Goal: Find specific page/section: Find specific page/section

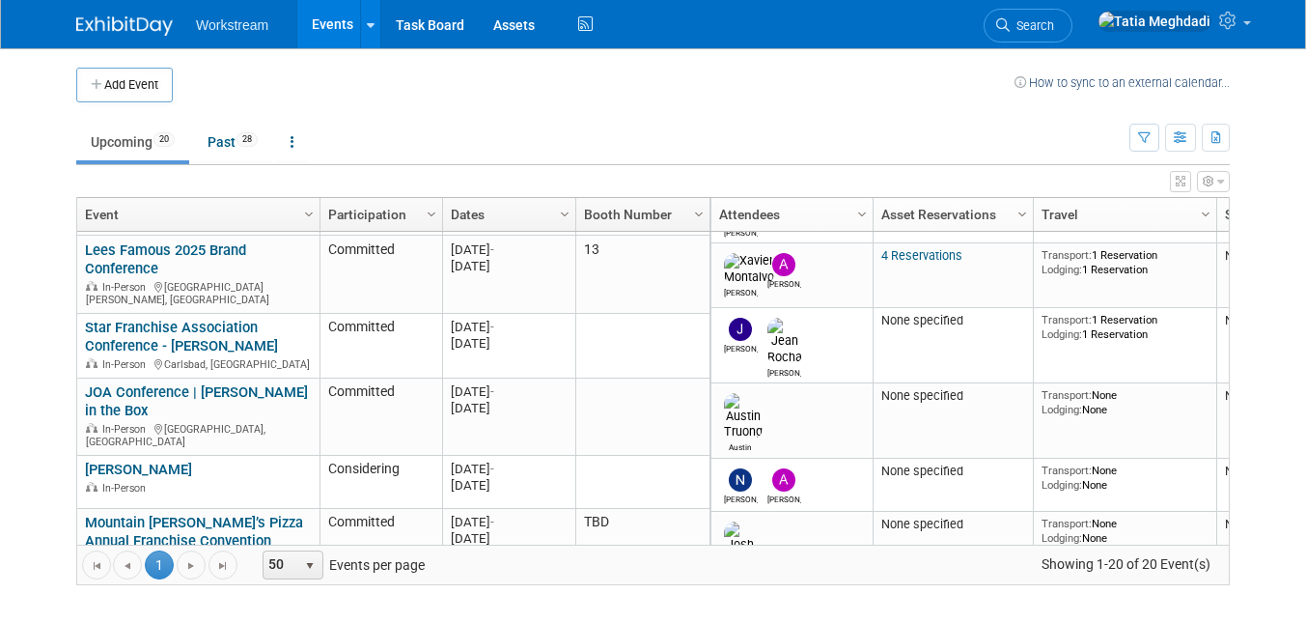
scroll to position [217, 0]
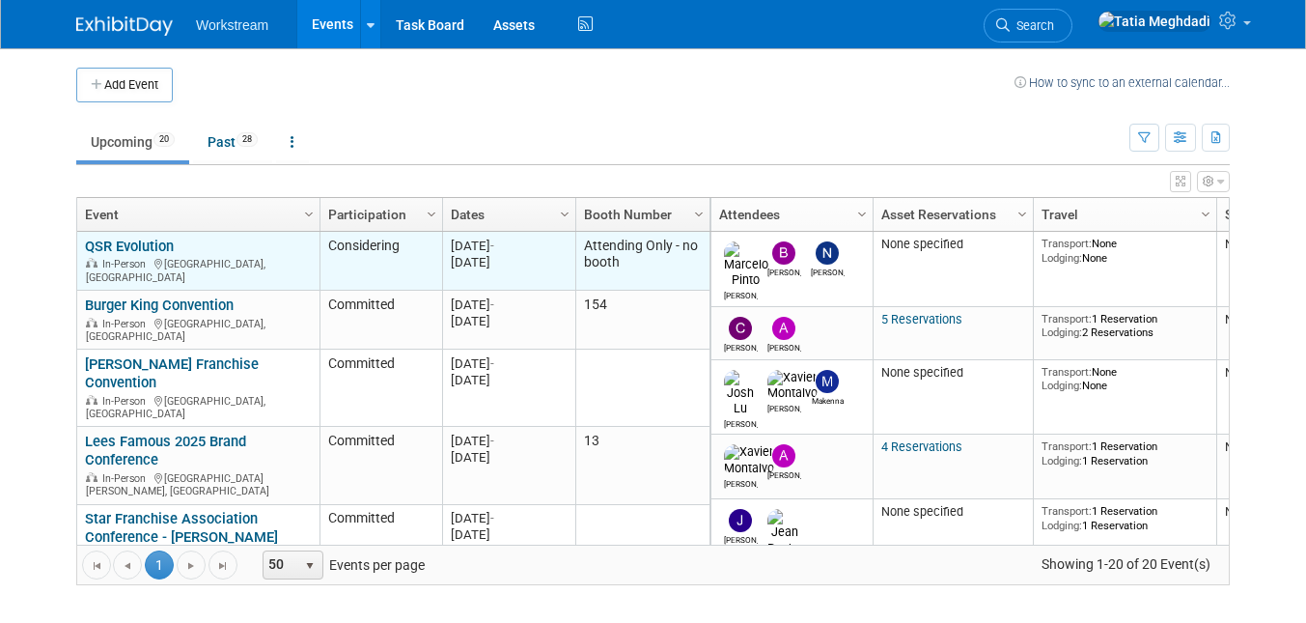
click at [154, 246] on link "QSR Evolution" at bounding box center [129, 245] width 89 height 17
click at [107, 249] on link "QSR Evolution" at bounding box center [129, 245] width 89 height 17
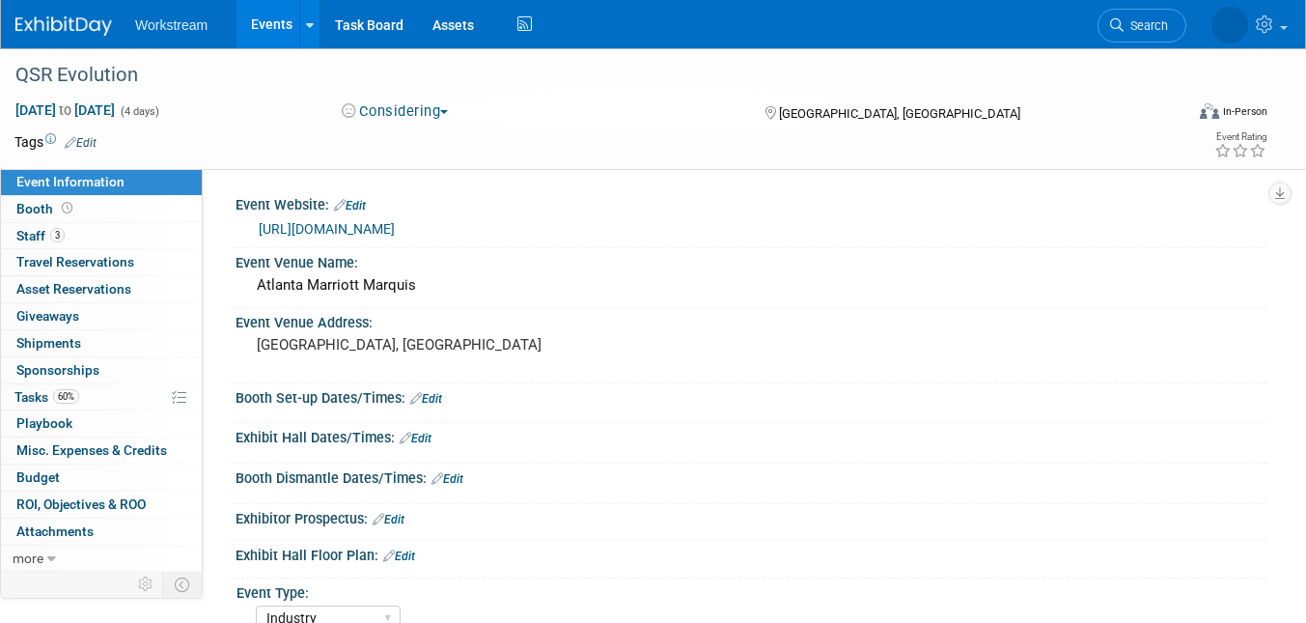
select select "Industry"
select select "Restaurant"
select select "TBD"
select select "[PERSON_NAME]"
select select "Industry"
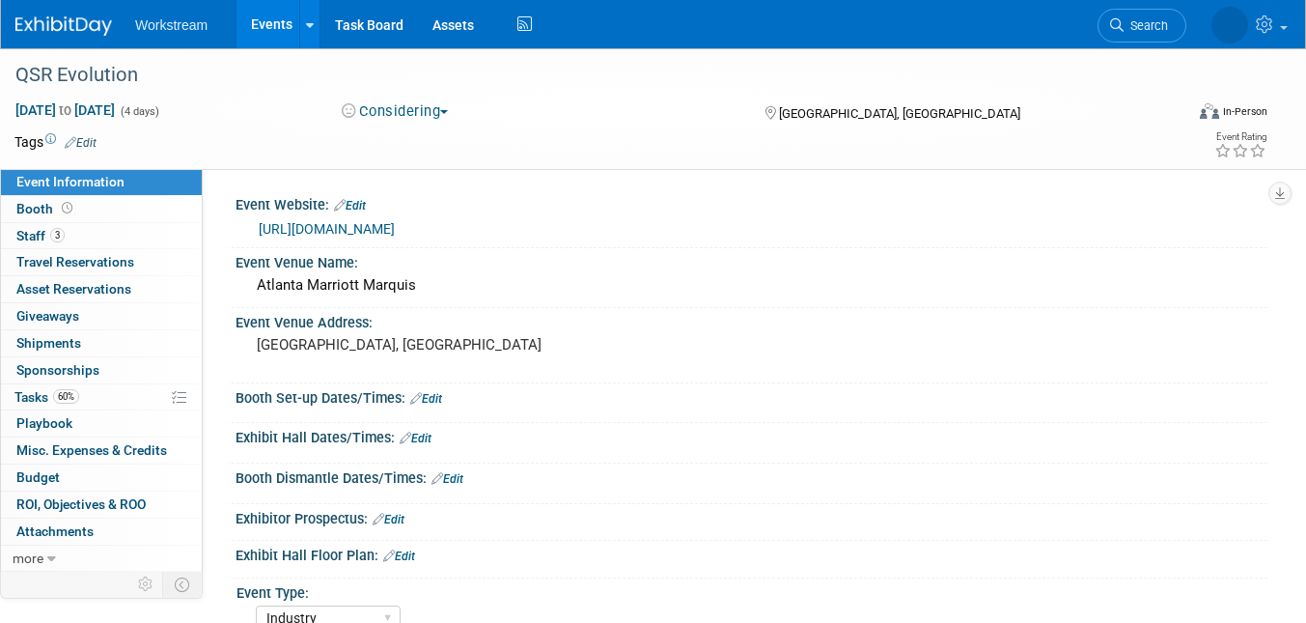
select select "Restaurant"
select select "TBD"
select select "[PERSON_NAME]"
click at [43, 209] on span "Booth" at bounding box center [46, 208] width 60 height 15
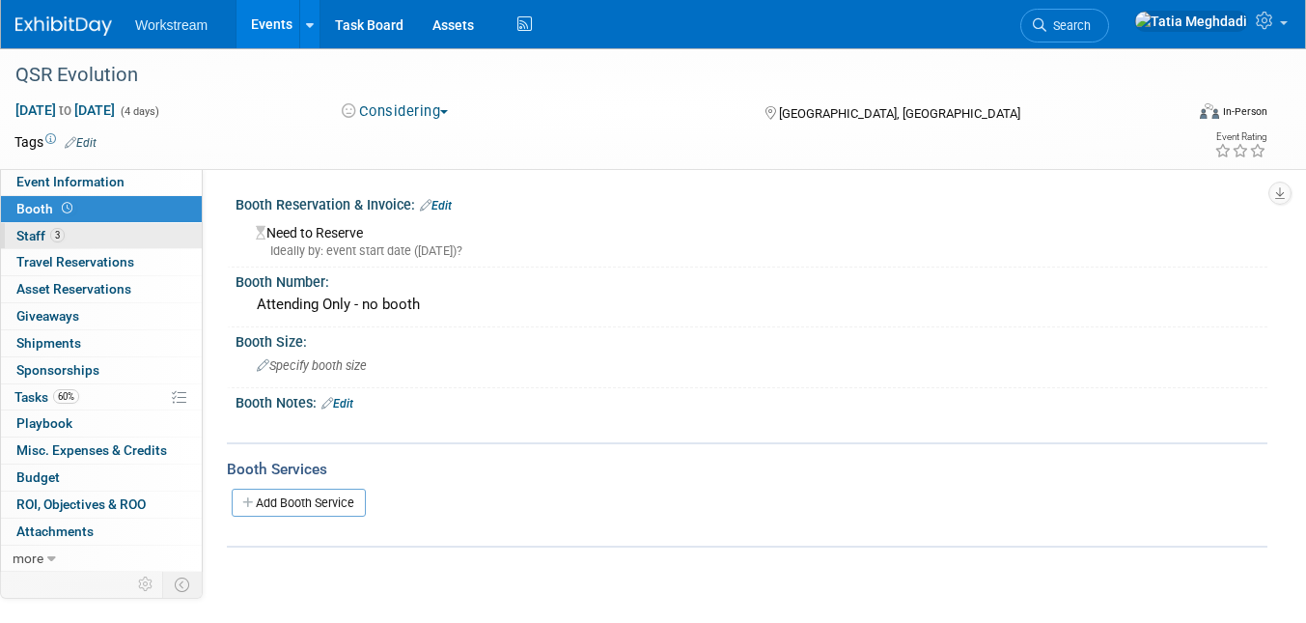
click at [45, 235] on span "Staff 3" at bounding box center [40, 235] width 48 height 15
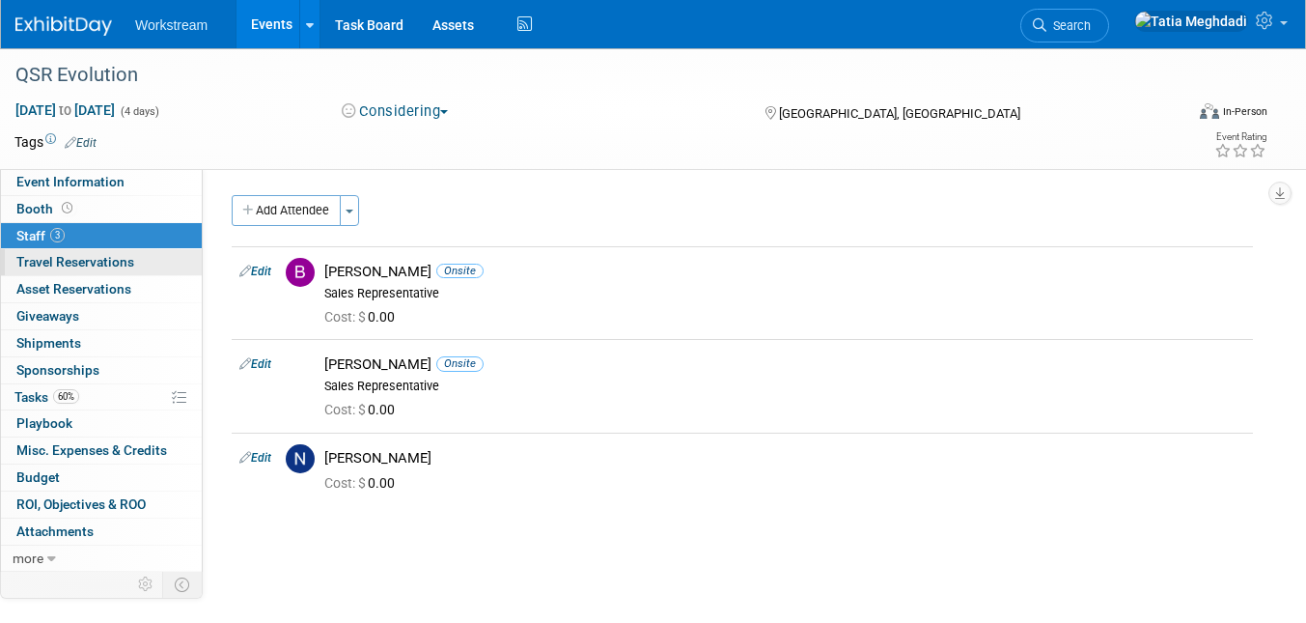
click at [53, 262] on span "Travel Reservations 0" at bounding box center [75, 261] width 118 height 15
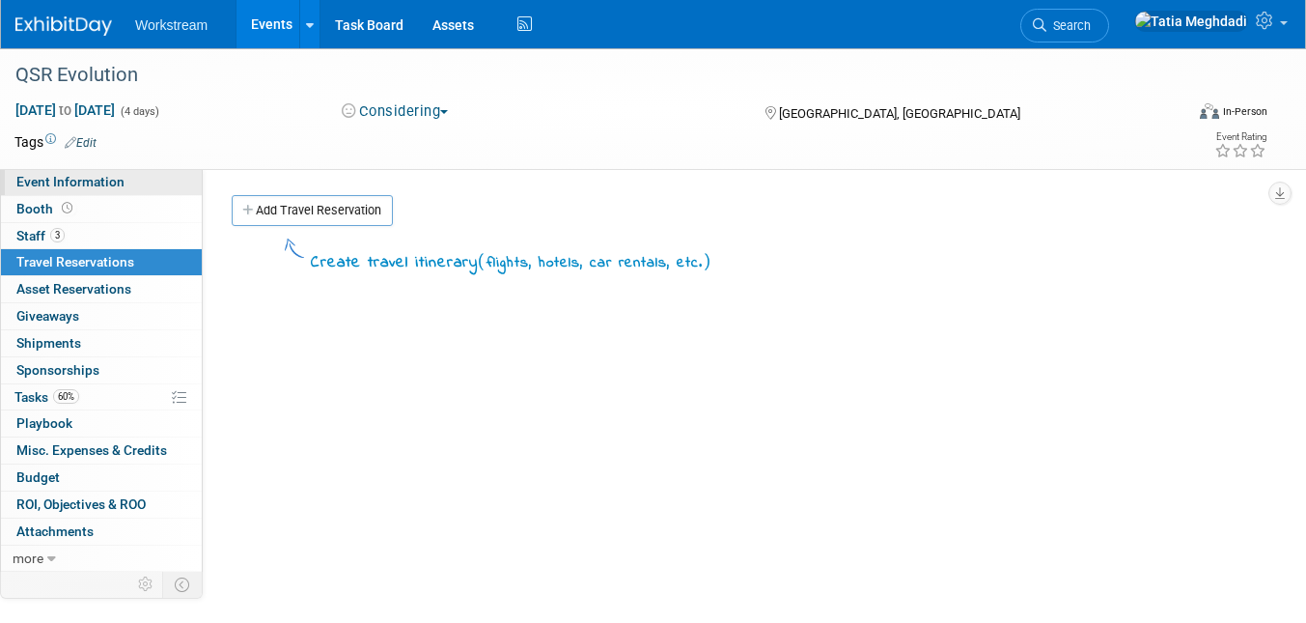
click at [50, 181] on span "Event Information" at bounding box center [70, 181] width 108 height 15
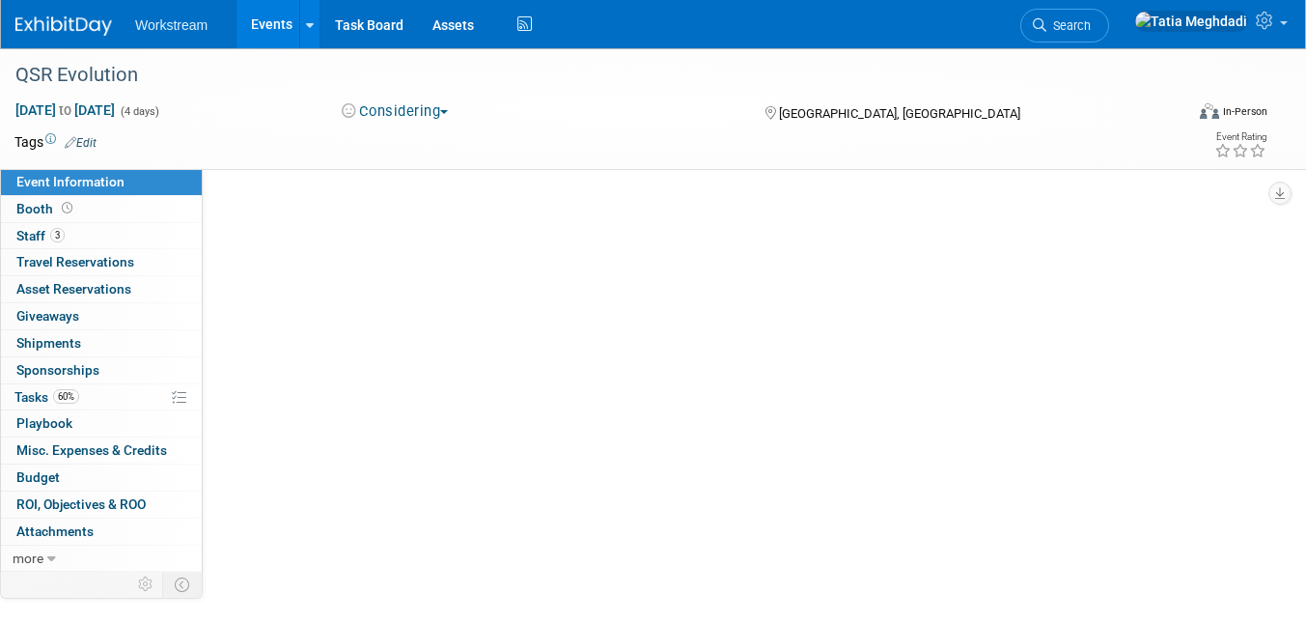
select select "Industry"
select select "Restaurant"
select select "TBD"
select select "[PERSON_NAME]"
